Goal: Task Accomplishment & Management: Use online tool/utility

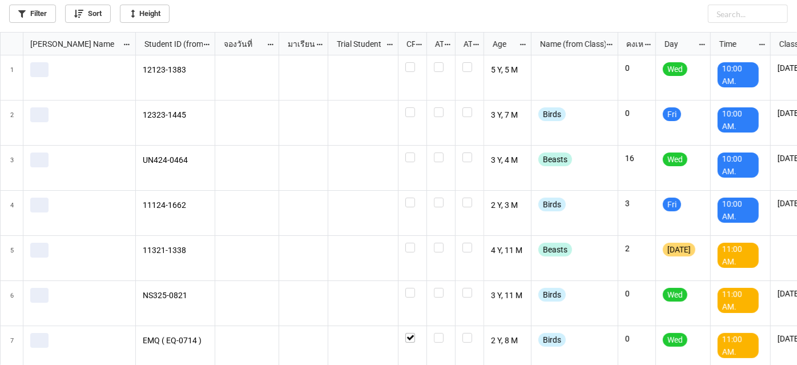
scroll to position [326, 791]
click at [47, 17] on link "Filter" at bounding box center [32, 14] width 47 height 18
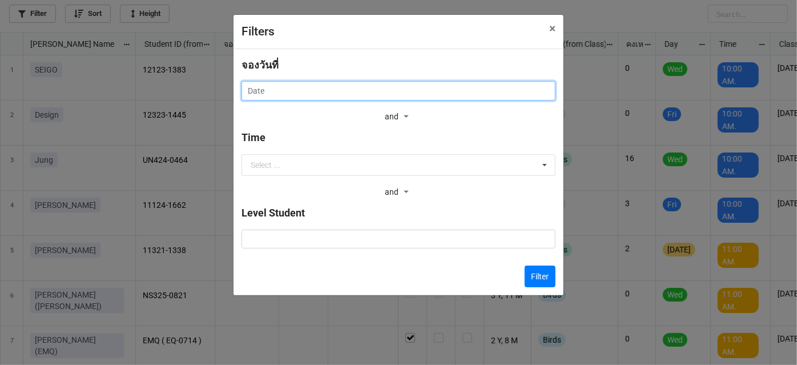
click at [439, 83] on input "text" at bounding box center [398, 90] width 314 height 19
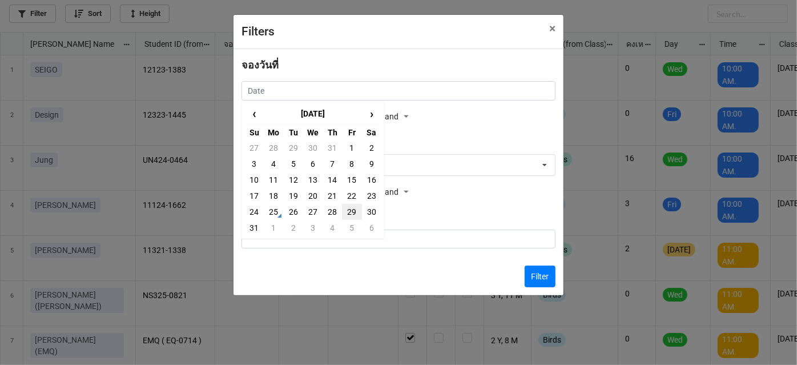
click at [352, 216] on td "29" at bounding box center [351, 212] width 19 height 16
type input "29/8/2025"
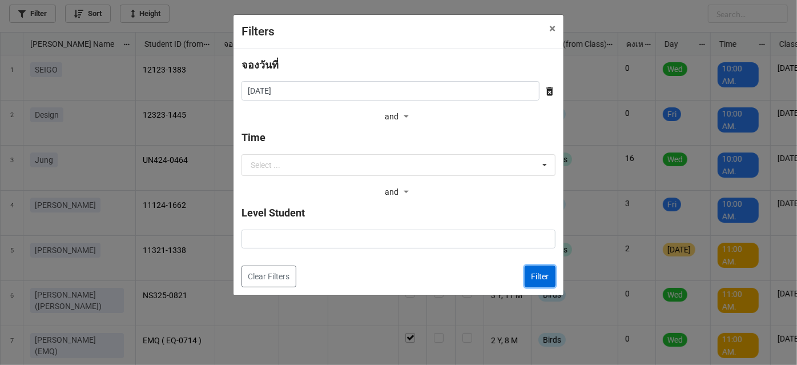
click at [539, 279] on button "Filter" at bounding box center [540, 276] width 31 height 22
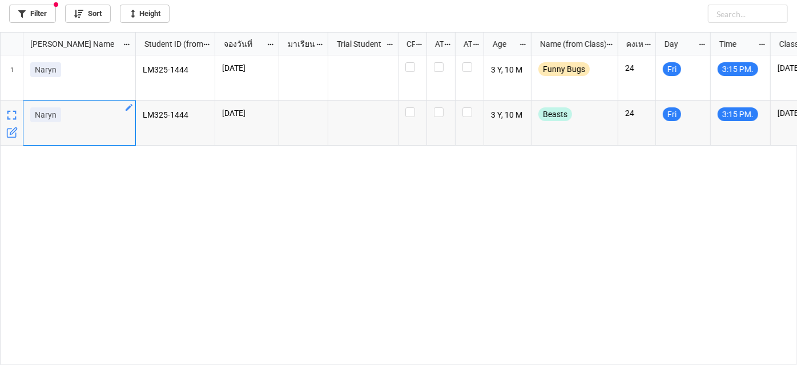
click at [131, 105] on icon "grid" at bounding box center [129, 107] width 7 height 7
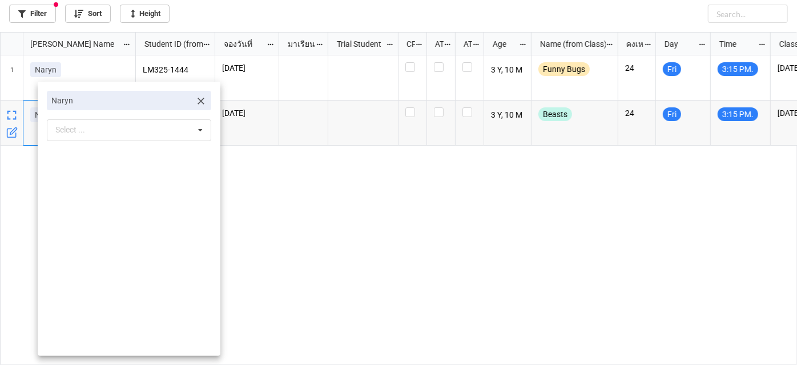
click at [197, 101] on icon at bounding box center [200, 101] width 7 height 7
drag, startPoint x: 167, startPoint y: 108, endPoint x: 148, endPoint y: 109, distance: 18.8
click at [167, 108] on div "Select ... No results found." at bounding box center [129, 102] width 164 height 22
click at [353, 261] on div at bounding box center [398, 182] width 797 height 365
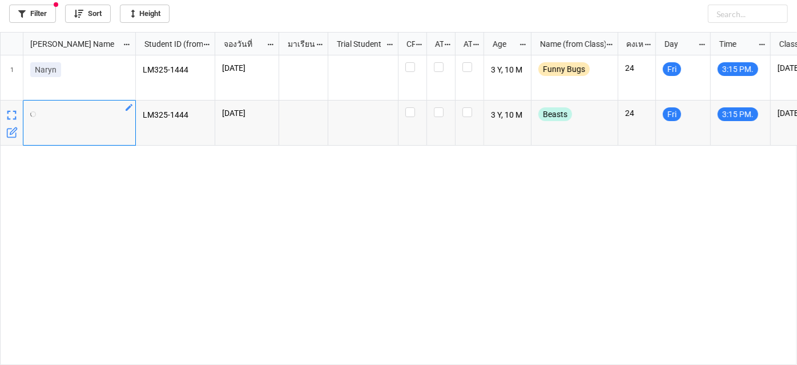
click at [7, 136] on icon "grid" at bounding box center [11, 132] width 9 height 9
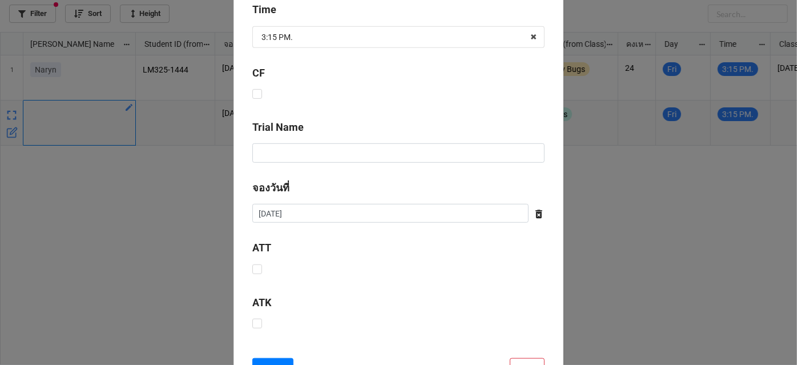
scroll to position [415, 0]
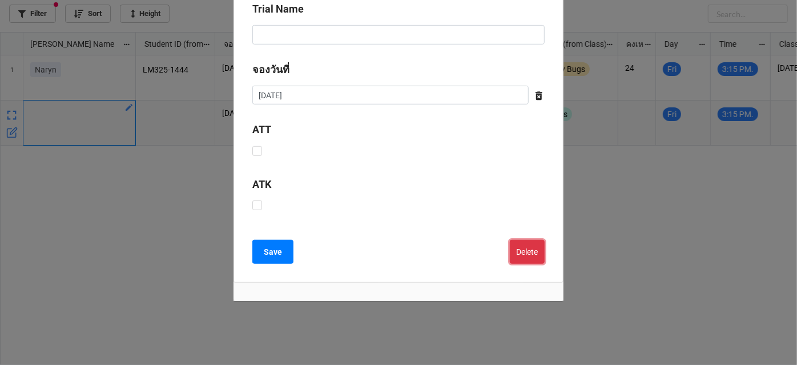
click at [523, 257] on button "Delete" at bounding box center [527, 252] width 35 height 24
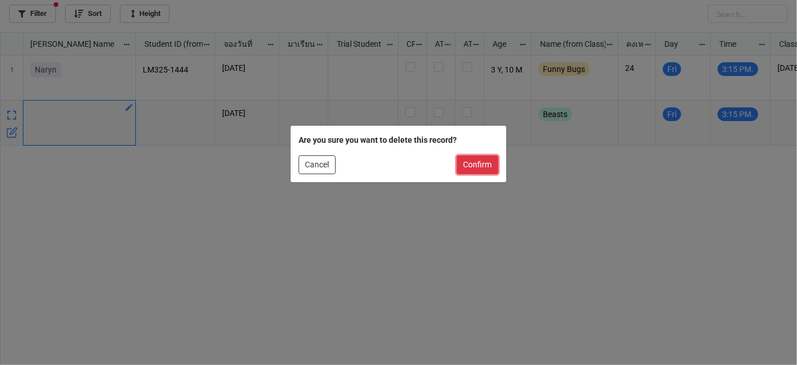
click at [471, 170] on button "Confirm" at bounding box center [478, 164] width 42 height 19
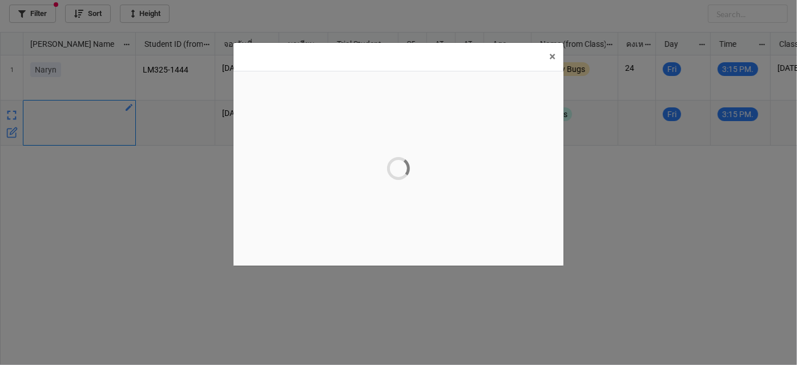
scroll to position [0, 0]
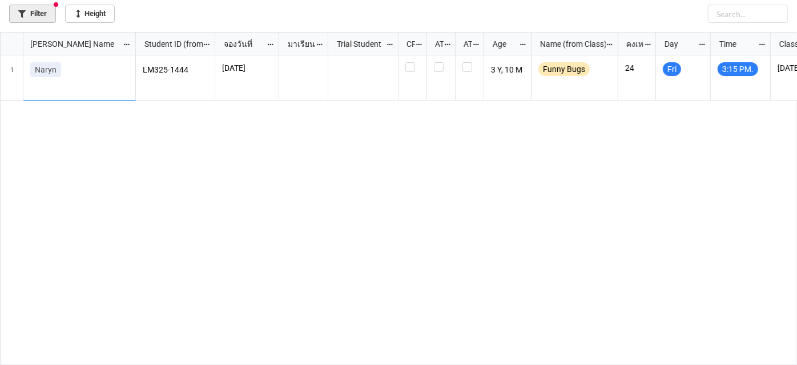
click at [44, 16] on link "Filter" at bounding box center [32, 14] width 47 height 18
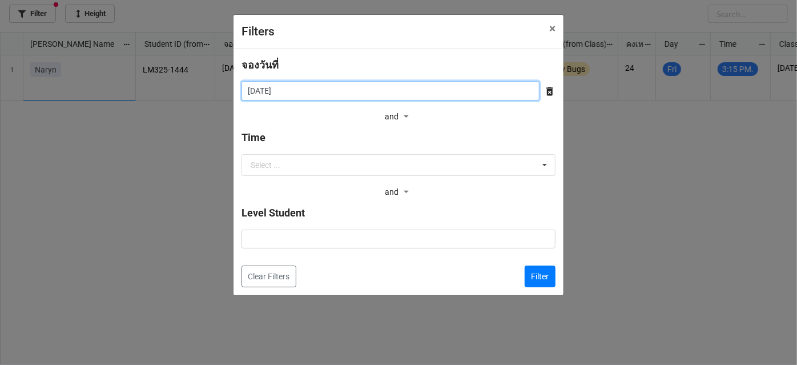
click at [415, 84] on input "29/8/2025" at bounding box center [390, 90] width 298 height 19
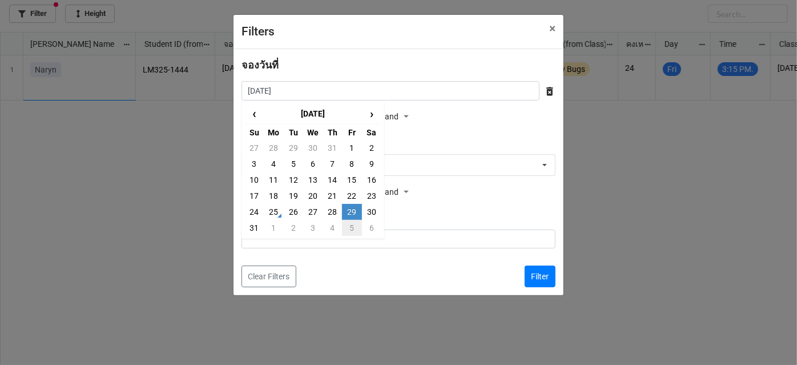
click at [353, 227] on td "5" at bounding box center [351, 228] width 19 height 16
type input "5/9/2025"
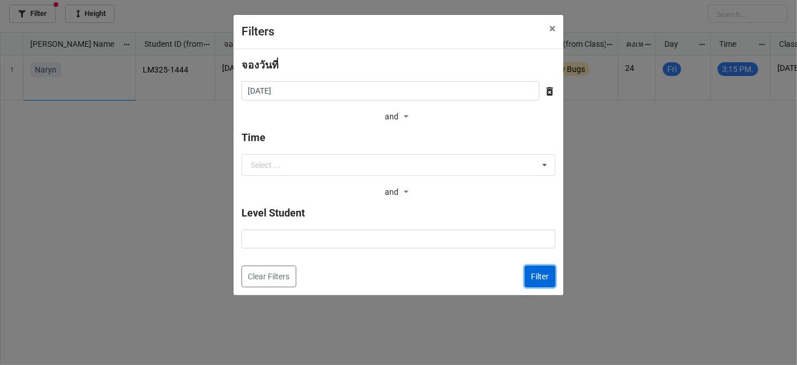
click at [533, 269] on button "Filter" at bounding box center [540, 276] width 31 height 22
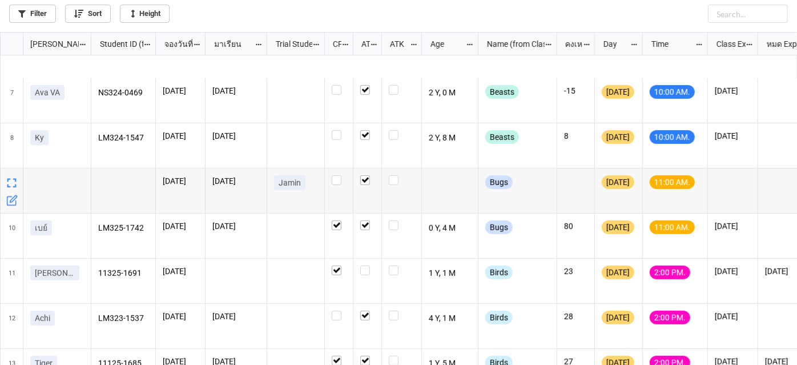
scroll to position [311, 0]
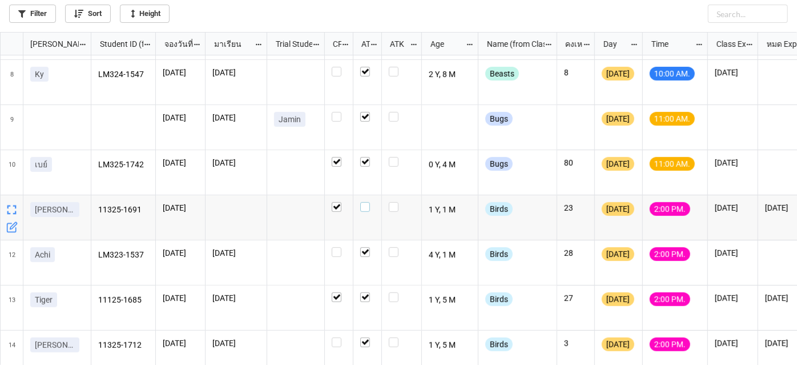
click at [368, 202] on label "grid" at bounding box center [367, 202] width 14 height 0
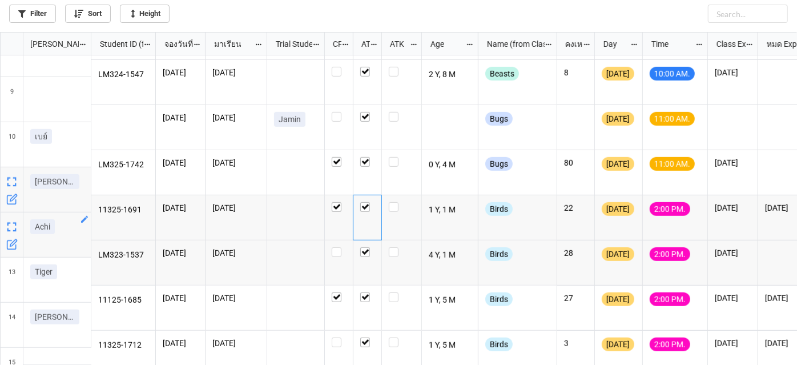
scroll to position [363, 0]
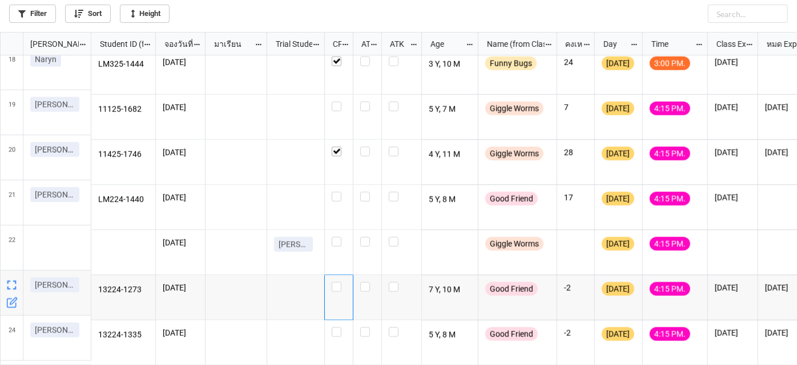
click at [330, 282] on div "grid" at bounding box center [339, 297] width 29 height 45
click at [333, 282] on div "LM325-1444 25/8/2025 3 Y, 10 M Funny Bugs 24 Monday 3:00 PM. 3/3/2026 11125-168…" at bounding box center [444, 210] width 706 height 310
click at [336, 327] on label "grid" at bounding box center [339, 327] width 14 height 0
click at [338, 282] on label "grid" at bounding box center [339, 282] width 14 height 0
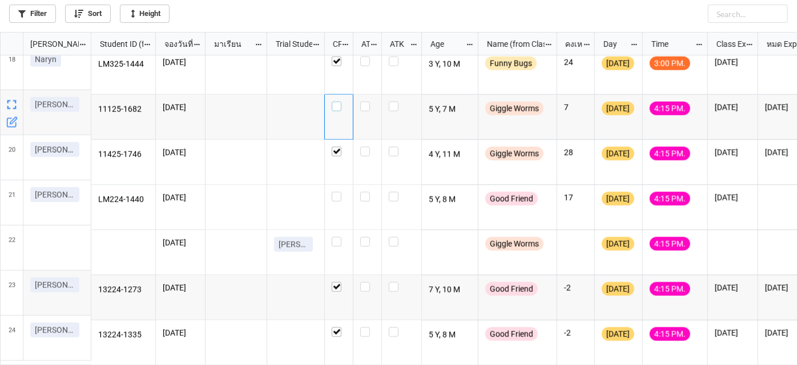
click at [341, 102] on label "grid" at bounding box center [339, 102] width 14 height 0
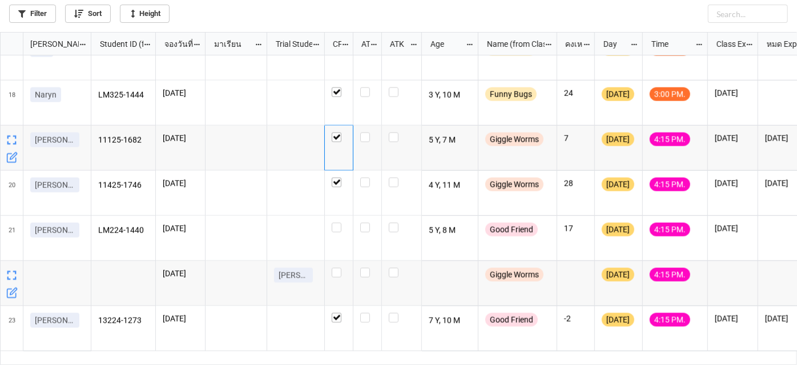
scroll to position [725, 0]
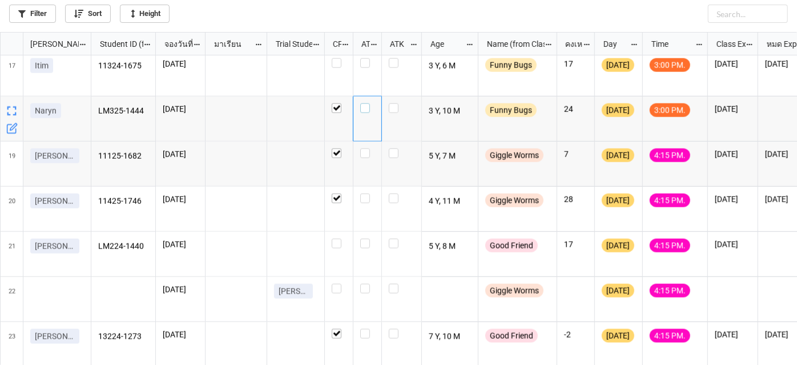
click at [365, 103] on label "grid" at bounding box center [367, 103] width 14 height 0
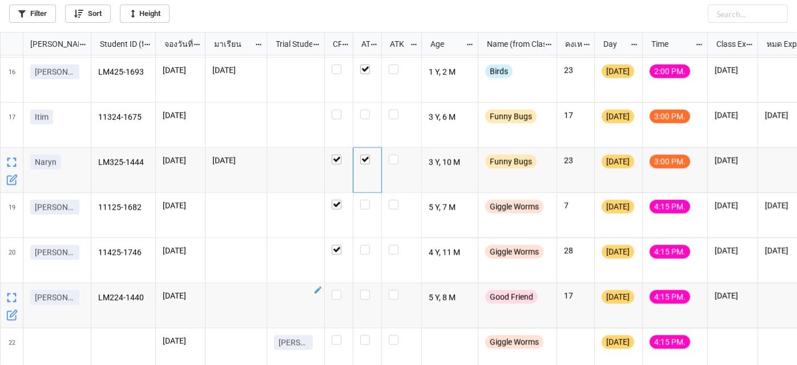
scroll to position [674, 0]
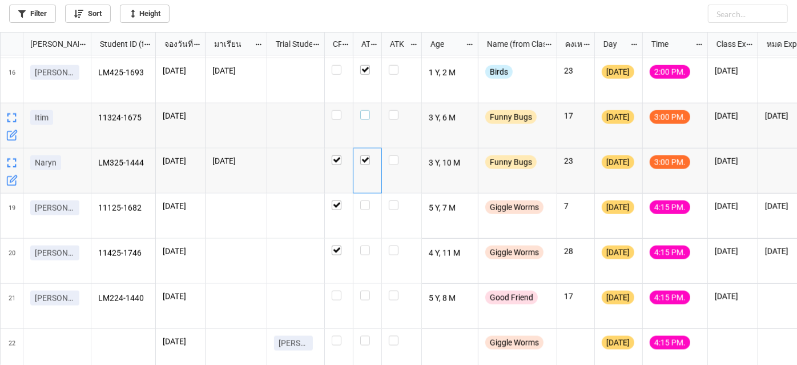
click at [366, 110] on label "grid" at bounding box center [367, 110] width 14 height 0
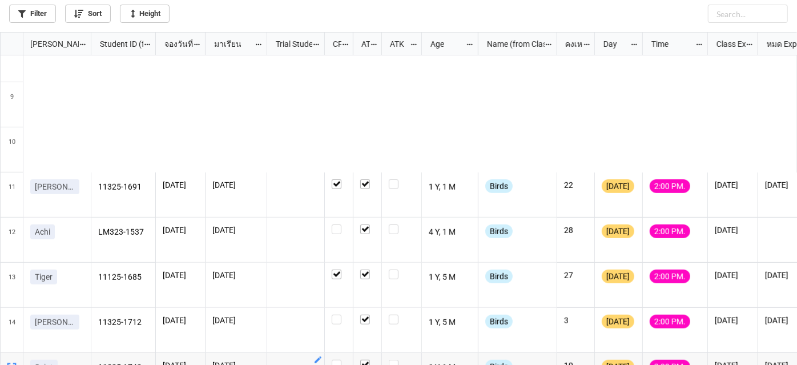
scroll to position [259, 0]
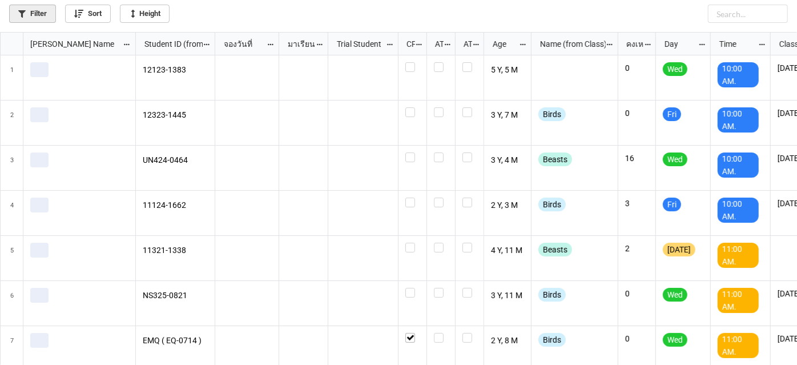
scroll to position [326, 791]
click at [42, 12] on link "Filter" at bounding box center [32, 14] width 47 height 18
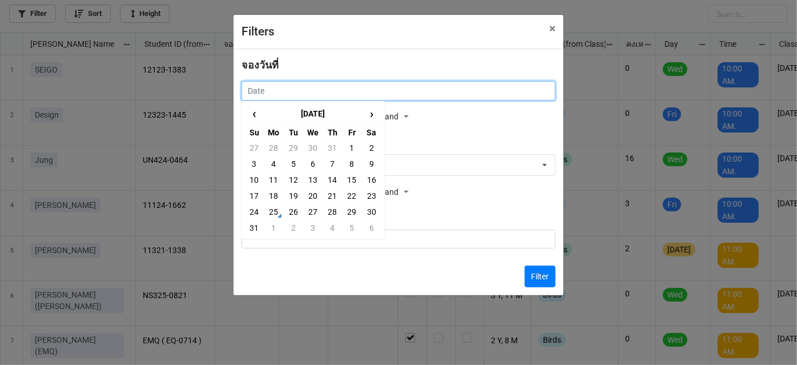
click at [357, 88] on input "text" at bounding box center [398, 90] width 314 height 19
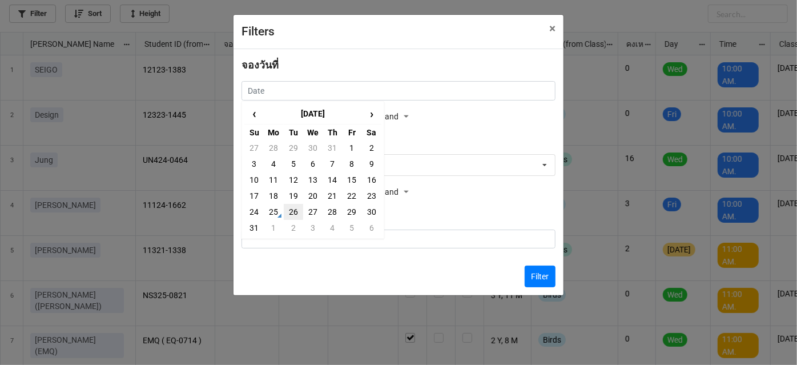
click at [291, 216] on td "26" at bounding box center [293, 212] width 19 height 16
type input "26/8/2025"
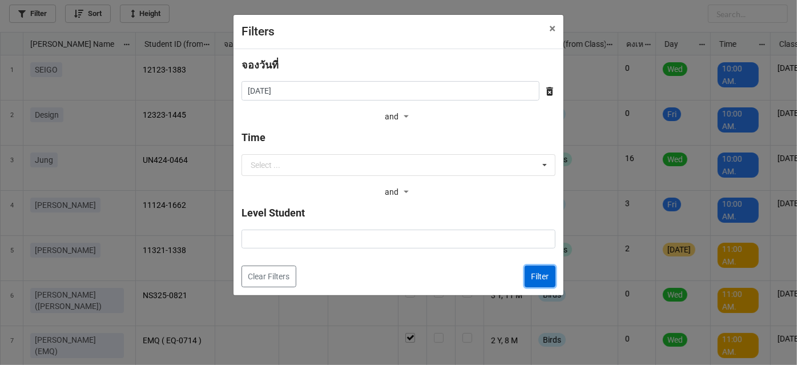
click at [540, 276] on button "Filter" at bounding box center [540, 276] width 31 height 22
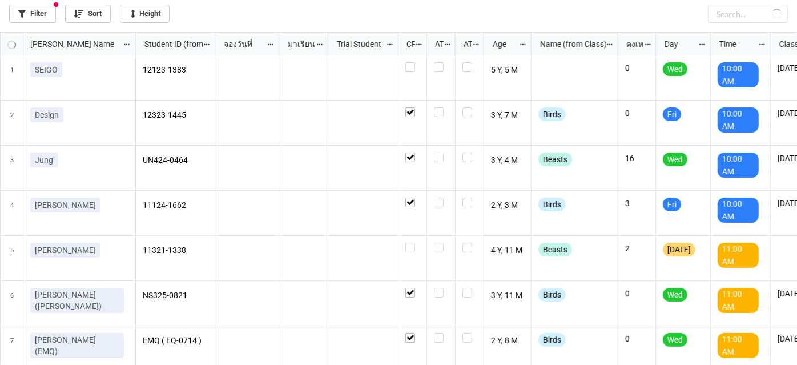
checkbox input "true"
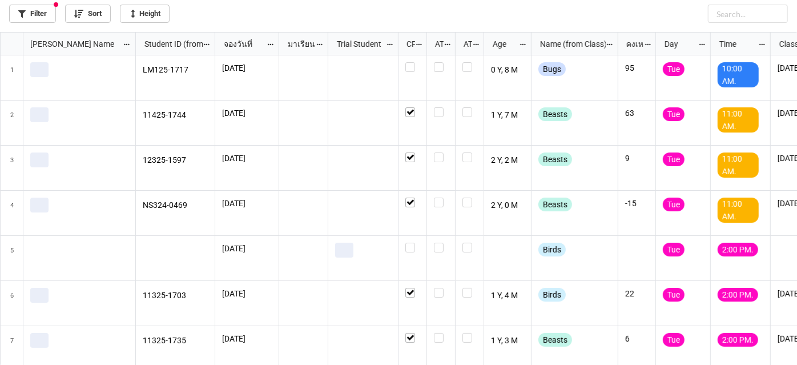
scroll to position [207, 0]
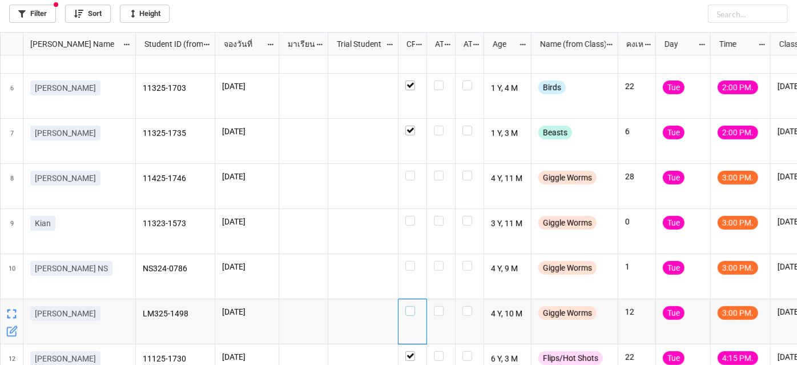
click at [412, 306] on label "grid" at bounding box center [412, 306] width 14 height 0
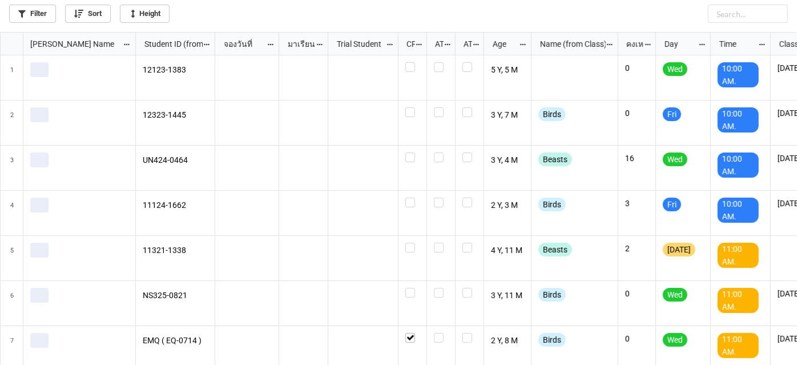
scroll to position [326, 791]
click at [35, 15] on link "Filter" at bounding box center [32, 14] width 47 height 18
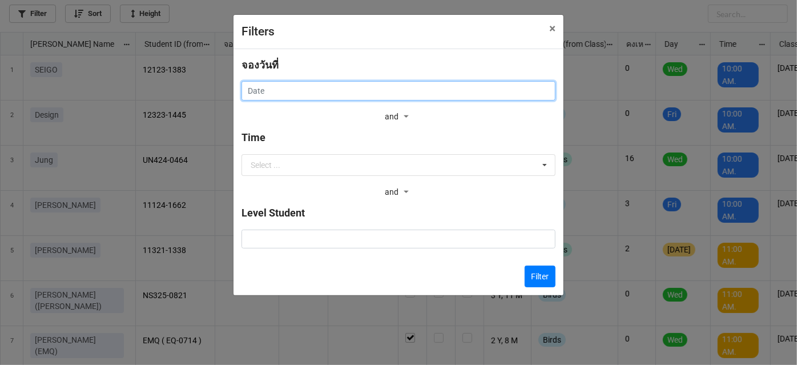
click at [372, 87] on input "text" at bounding box center [398, 90] width 314 height 19
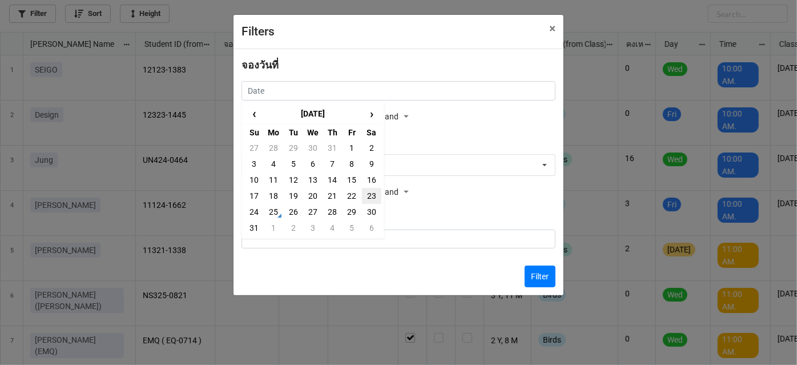
click at [373, 194] on td "23" at bounding box center [371, 196] width 19 height 16
type input "[DATE]"
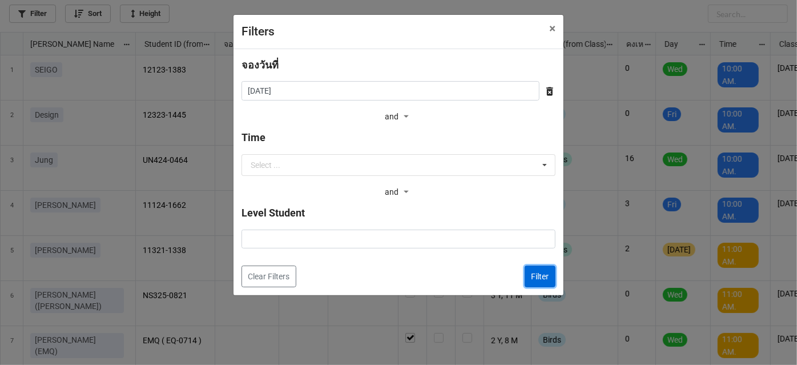
click at [542, 277] on button "Filter" at bounding box center [540, 276] width 31 height 22
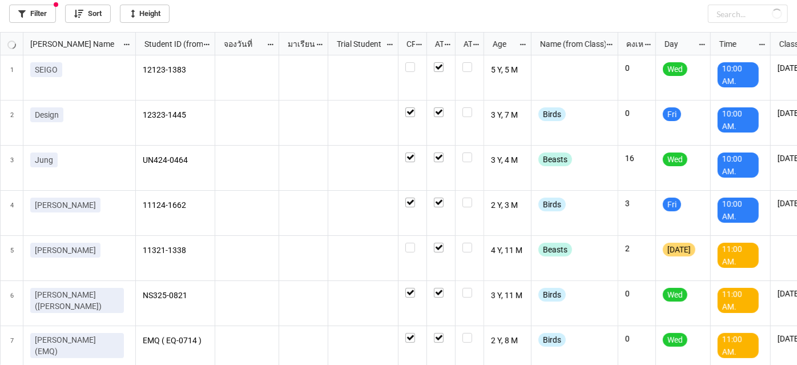
checkbox input "true"
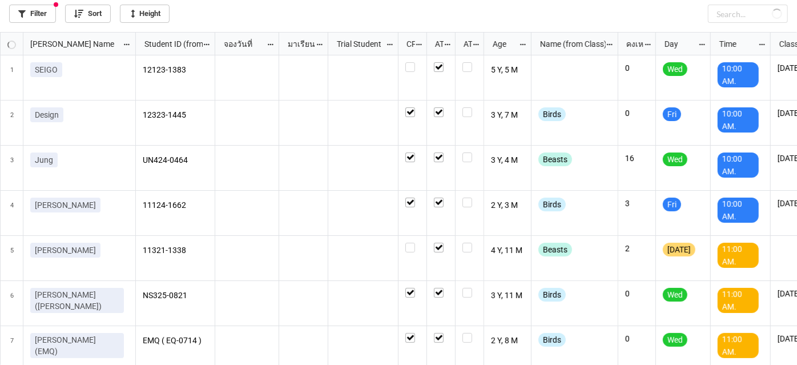
checkbox input "true"
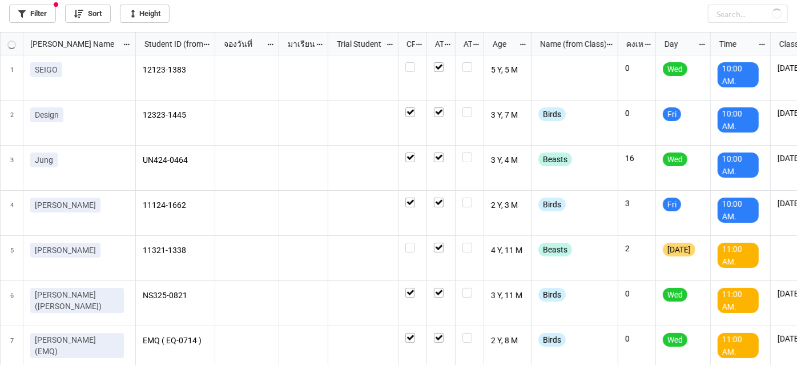
checkbox input "true"
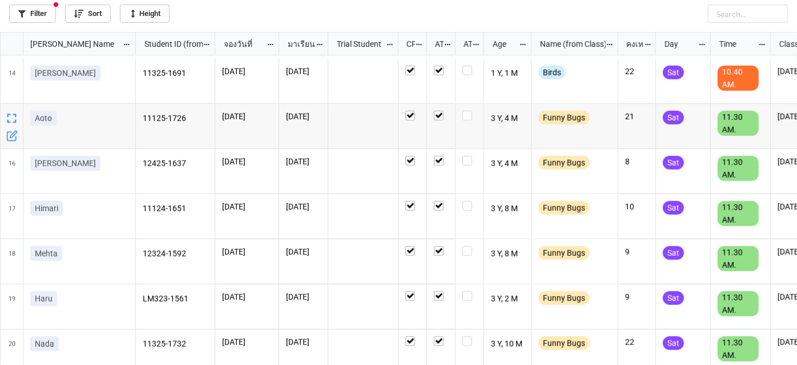
scroll to position [726, 0]
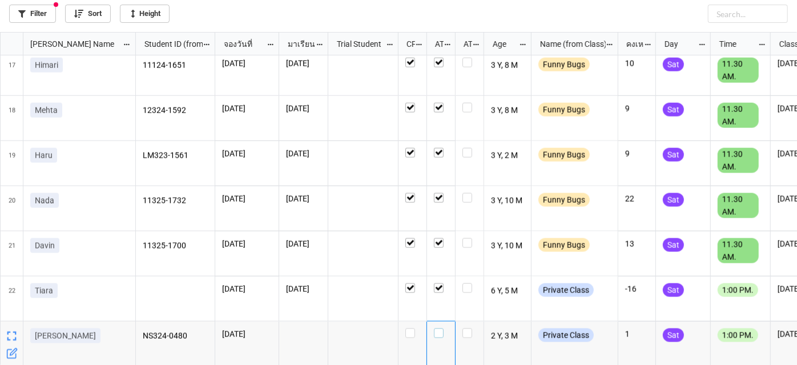
click at [441, 328] on label "grid" at bounding box center [441, 328] width 14 height 0
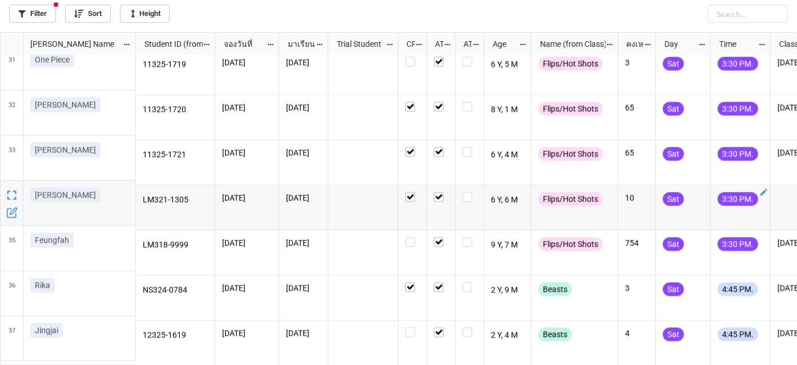
scroll to position [0, 0]
